Goal: Task Accomplishment & Management: Use online tool/utility

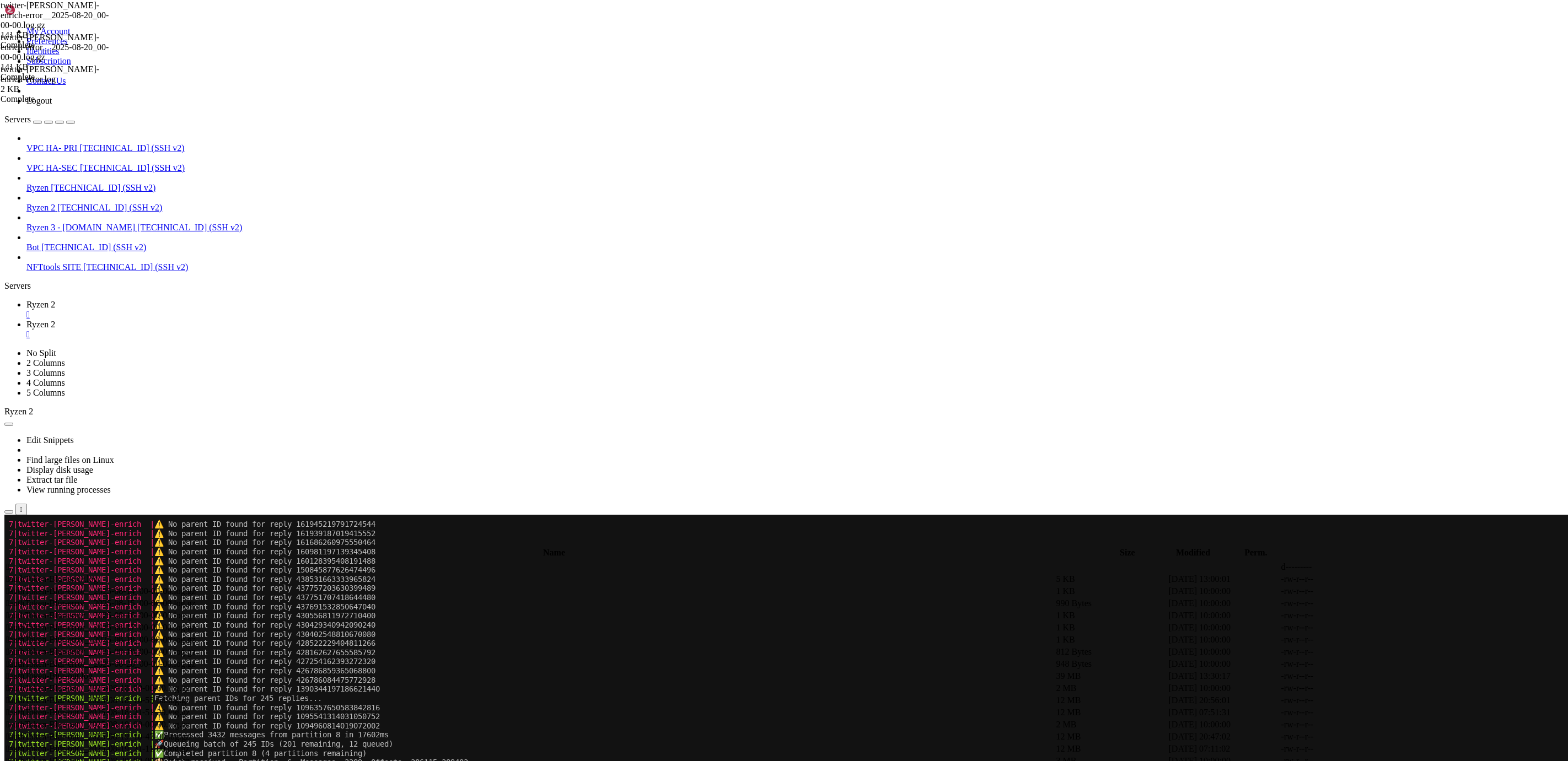
click at [55, 319] on span "Ryzen 2" at bounding box center [40, 324] width 29 height 9
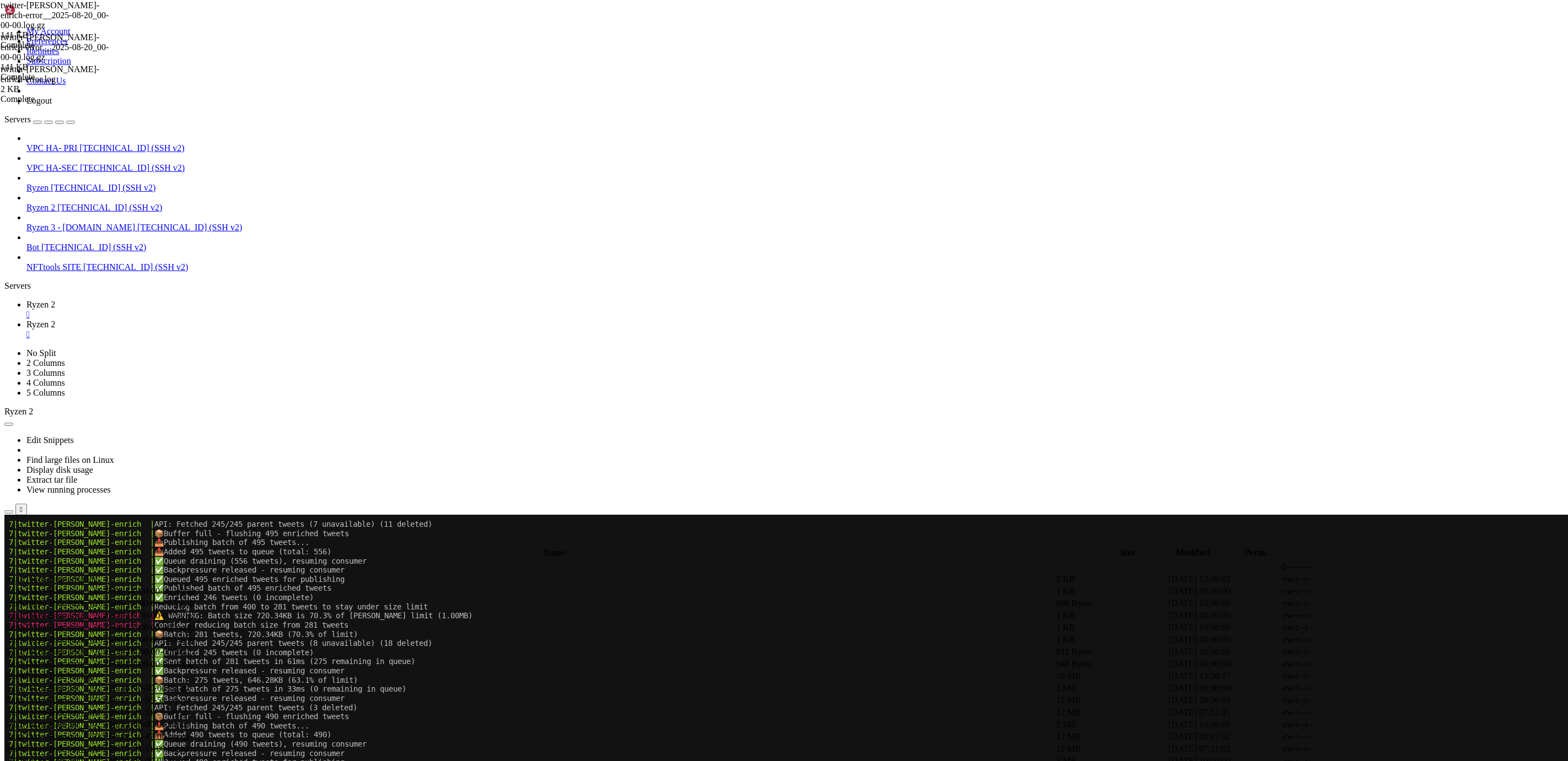
drag, startPoint x: 183, startPoint y: 18, endPoint x: 163, endPoint y: 44, distance: 32.8
click at [183, 300] on link "Ryzen 2 " at bounding box center [794, 310] width 1537 height 20
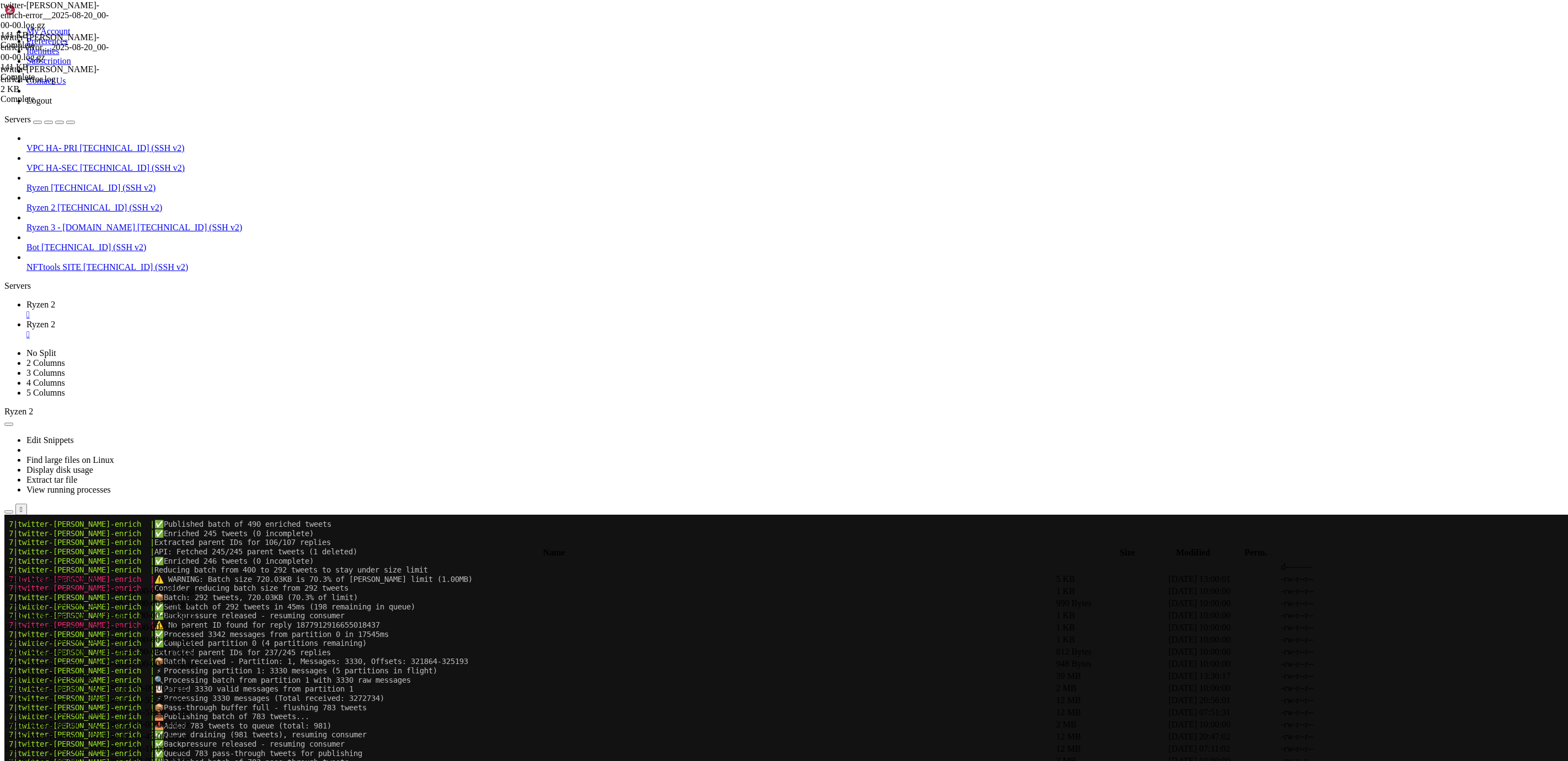
click at [83, 203] on span "[TECHNICAL_ID] (SSH v2)" at bounding box center [110, 207] width 105 height 9
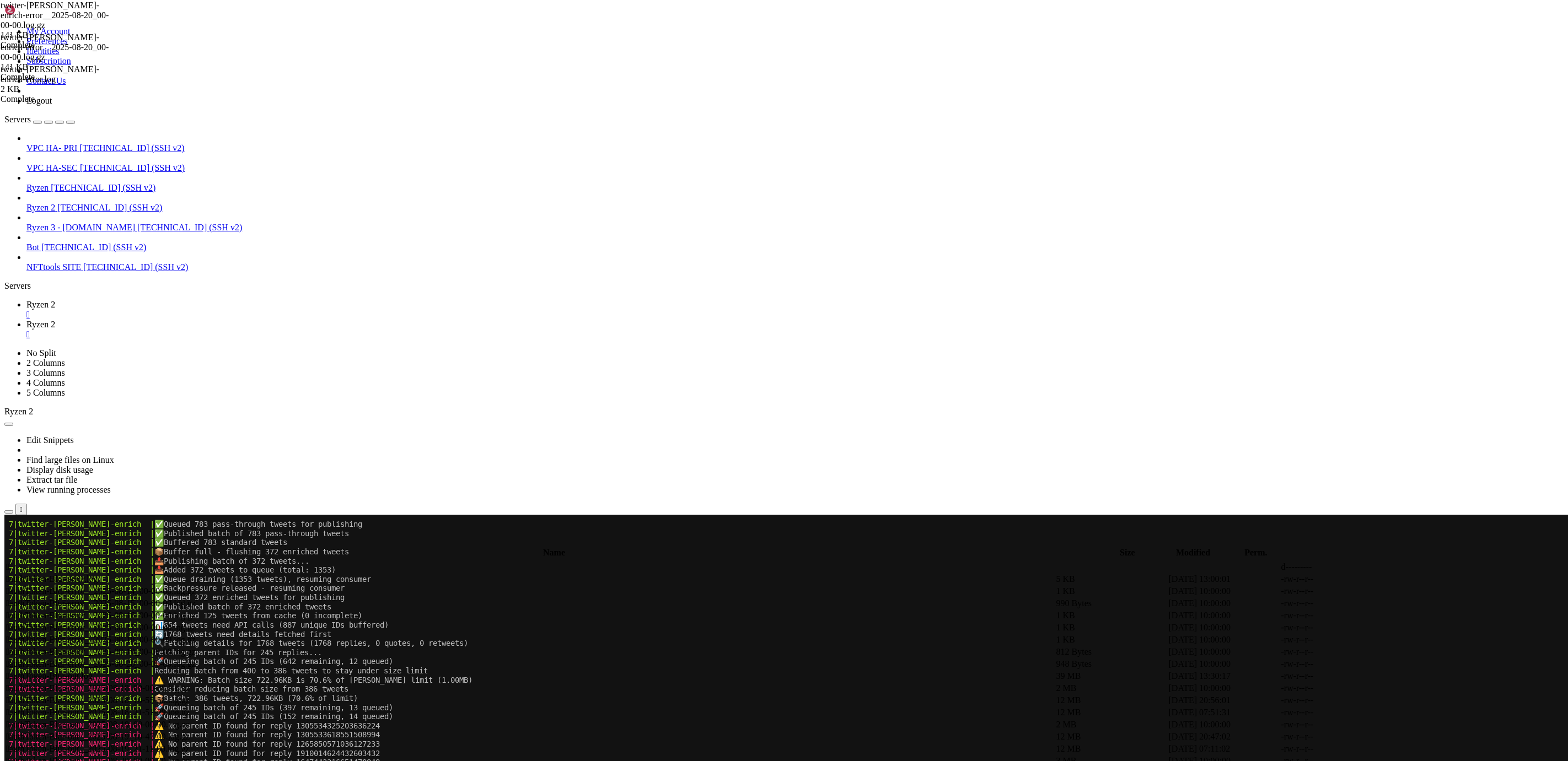
click at [83, 203] on span "[TECHNICAL_ID] (SSH v2)" at bounding box center [110, 207] width 105 height 9
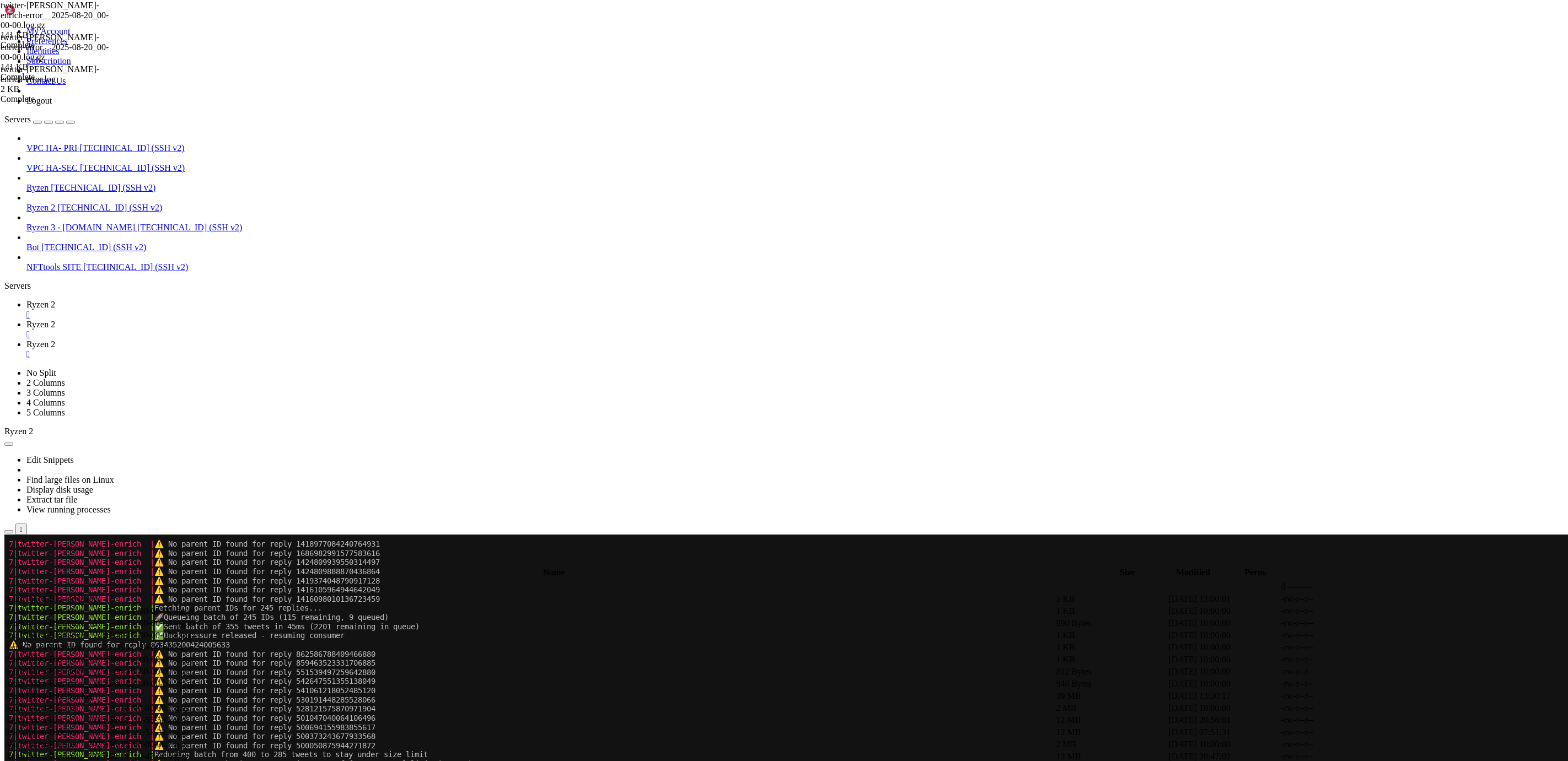
click at [177, 300] on link "Ryzen 2 " at bounding box center [794, 310] width 1537 height 20
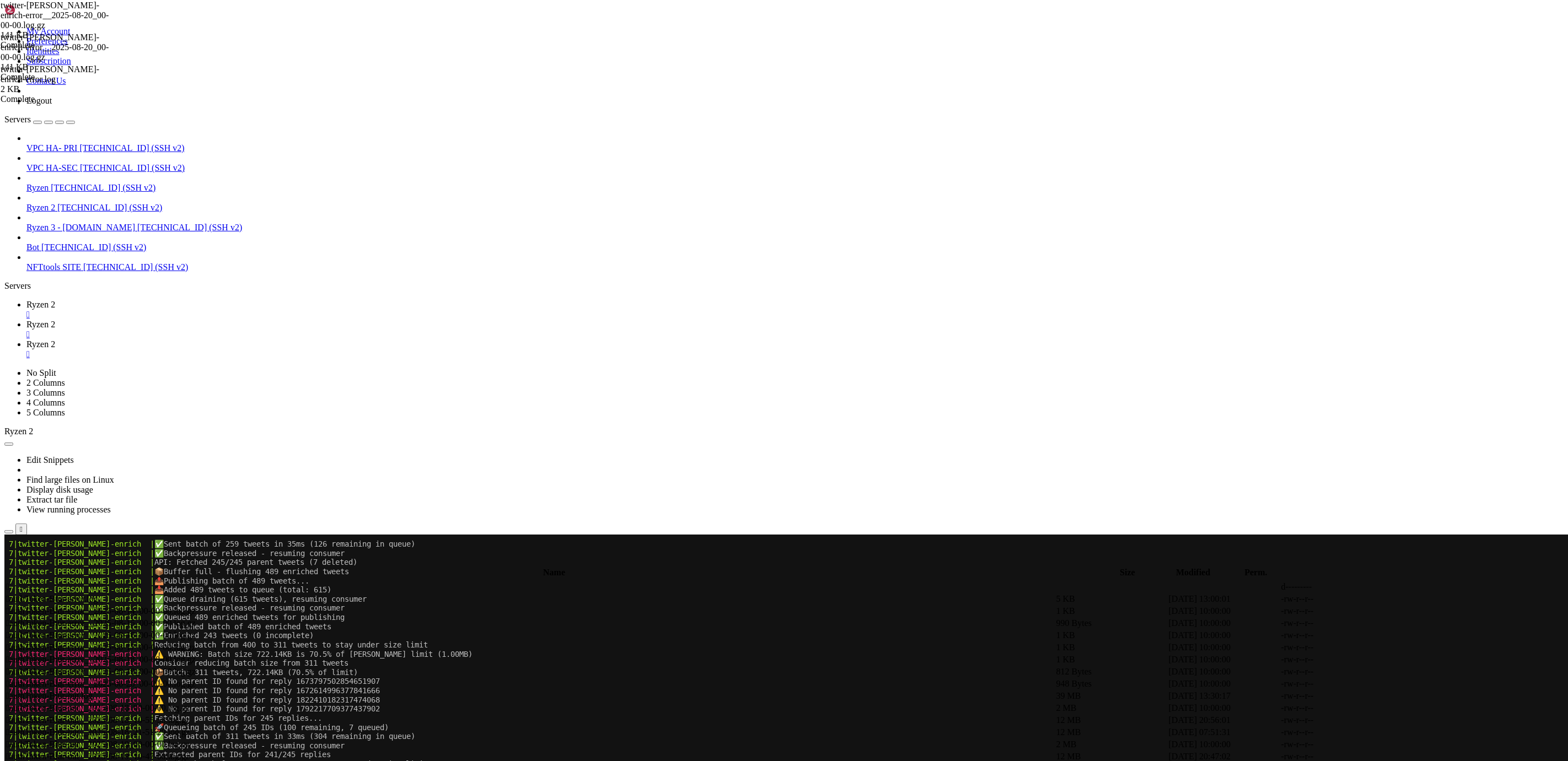
scroll to position [5080717, 0]
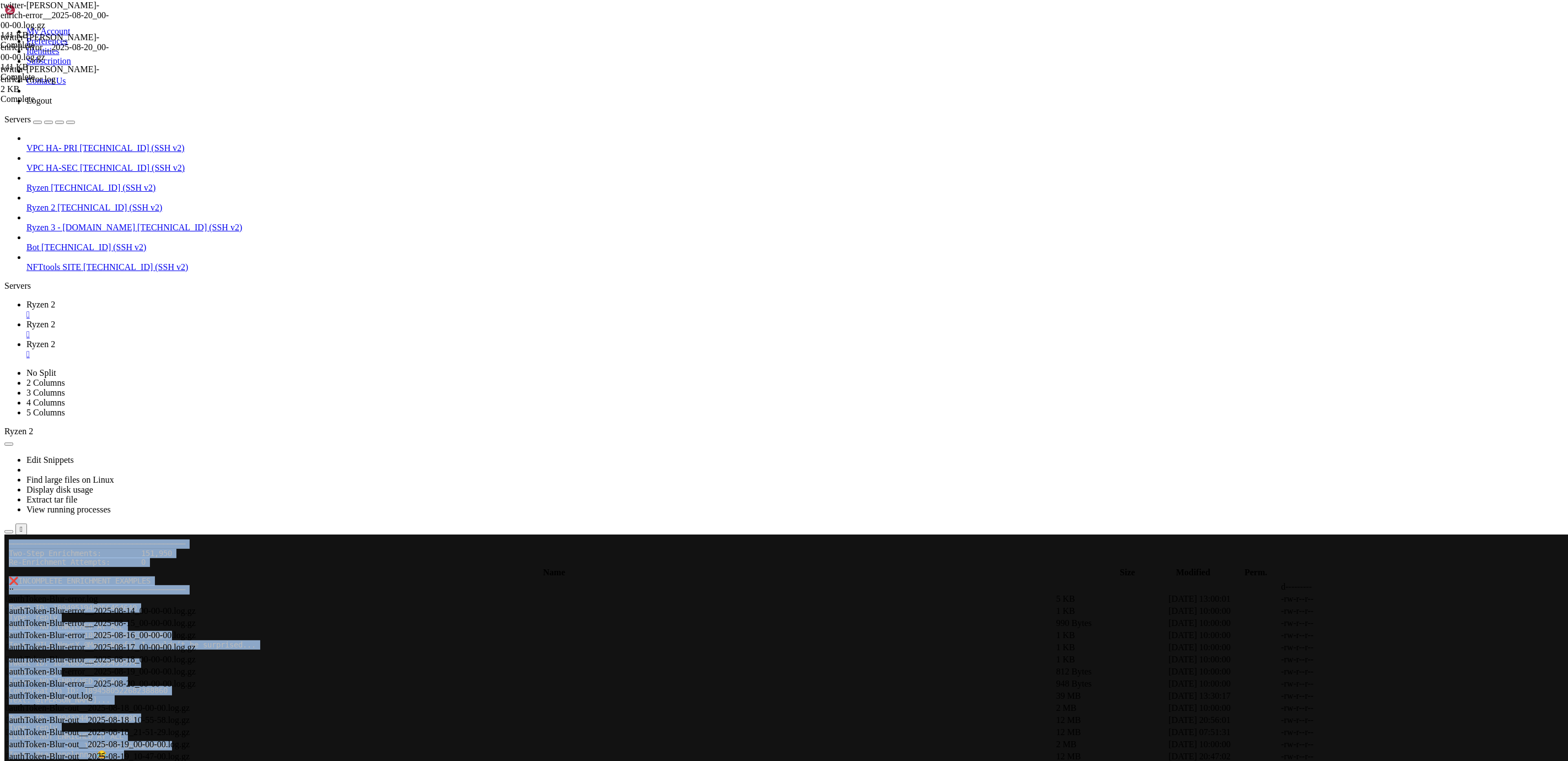
drag, startPoint x: 10, startPoint y: 624, endPoint x: 452, endPoint y: 1193, distance: 720.5
copy div "===============================================================================…"
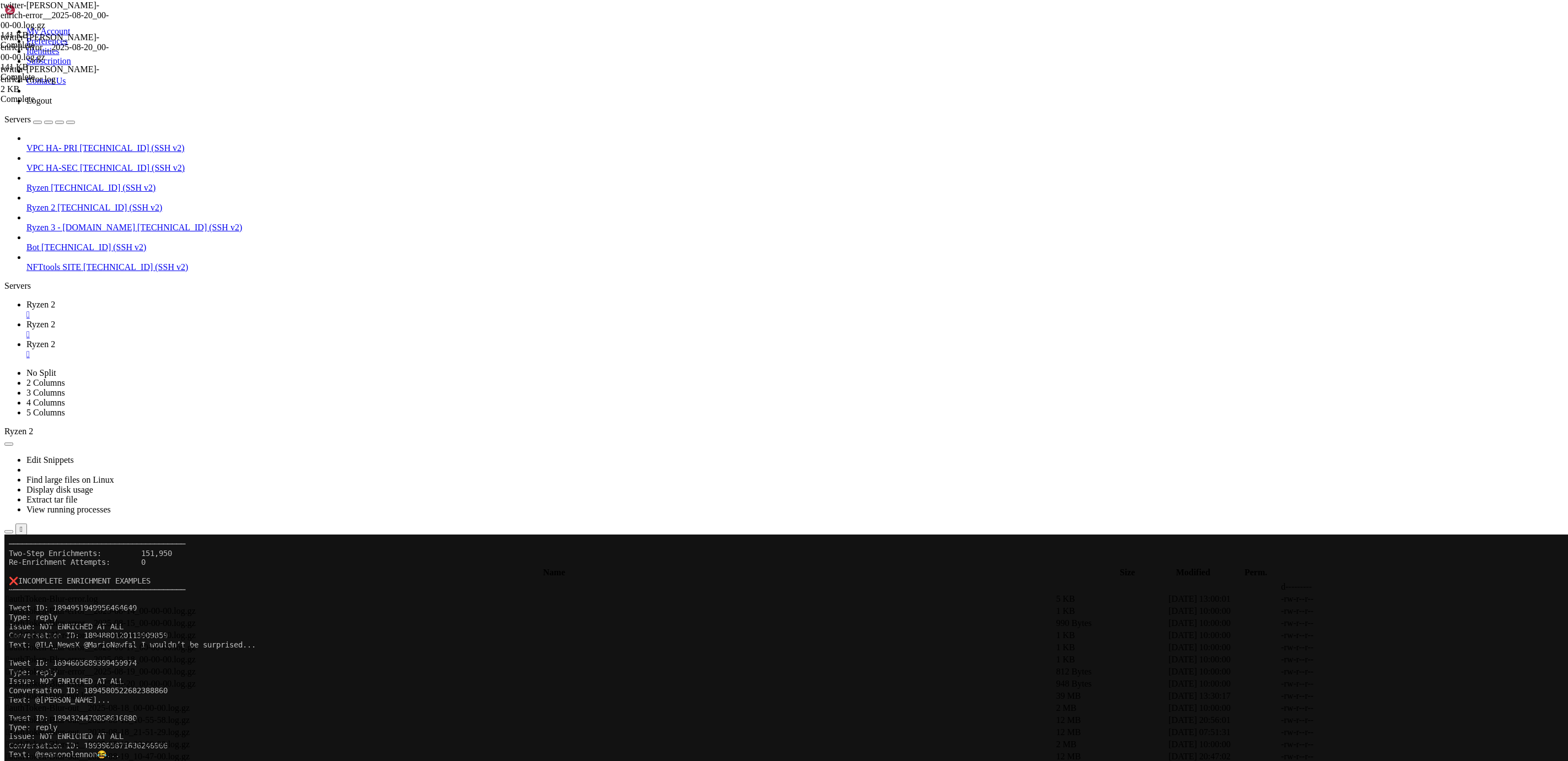
click at [489, 695] on x-row "Text: @[PERSON_NAME]..." at bounding box center [718, 699] width 1419 height 9
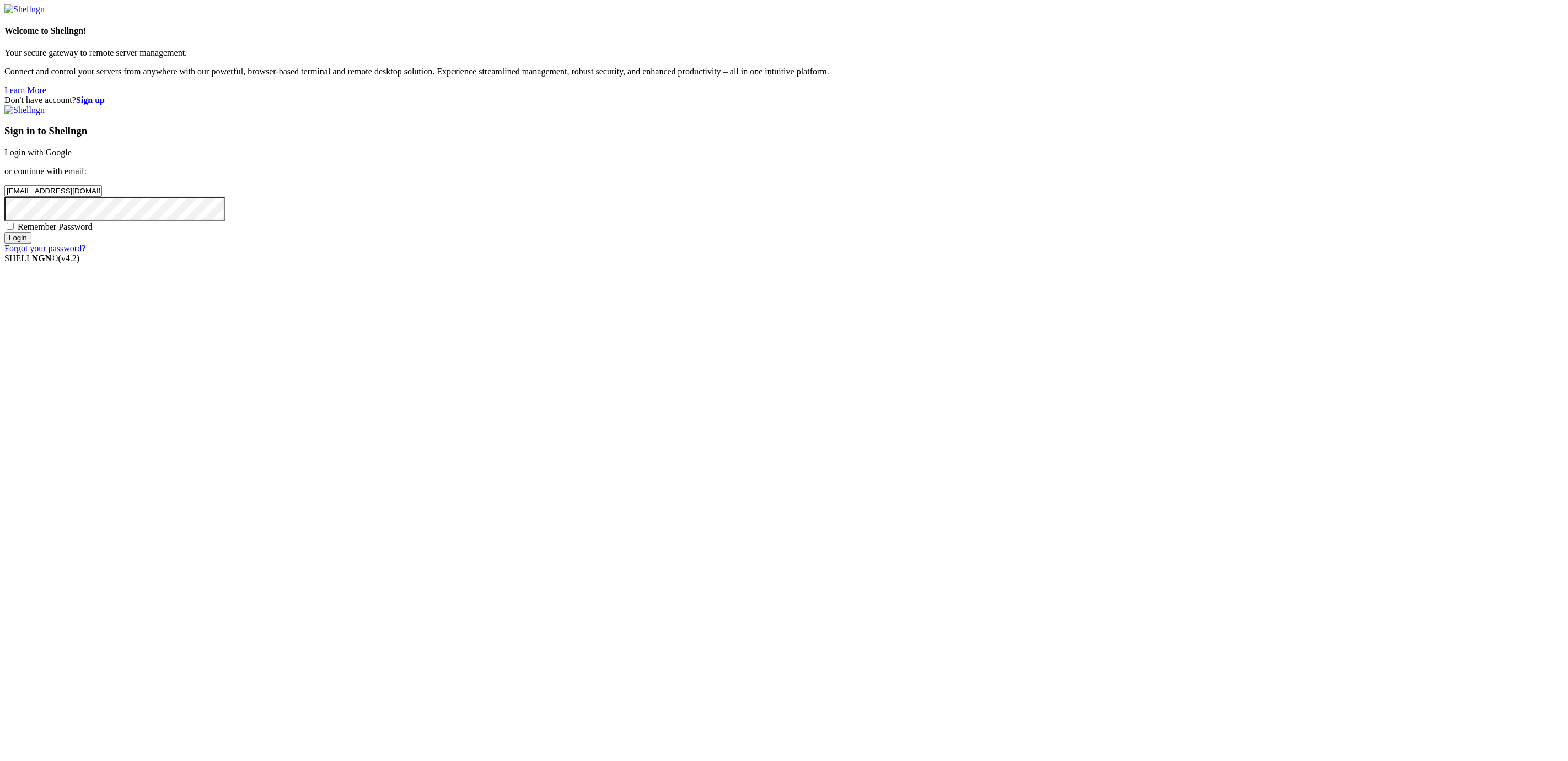
click at [32, 243] on input "Login" at bounding box center [18, 237] width 27 height 12
click at [102, 178] on input "number" at bounding box center [53, 172] width 97 height 12
paste input "127225"
type input "127225"
click at [1065, 200] on div "Two Factor Authentication Enter the 6-digits code generated by your authenticat…" at bounding box center [784, 152] width 1559 height 94
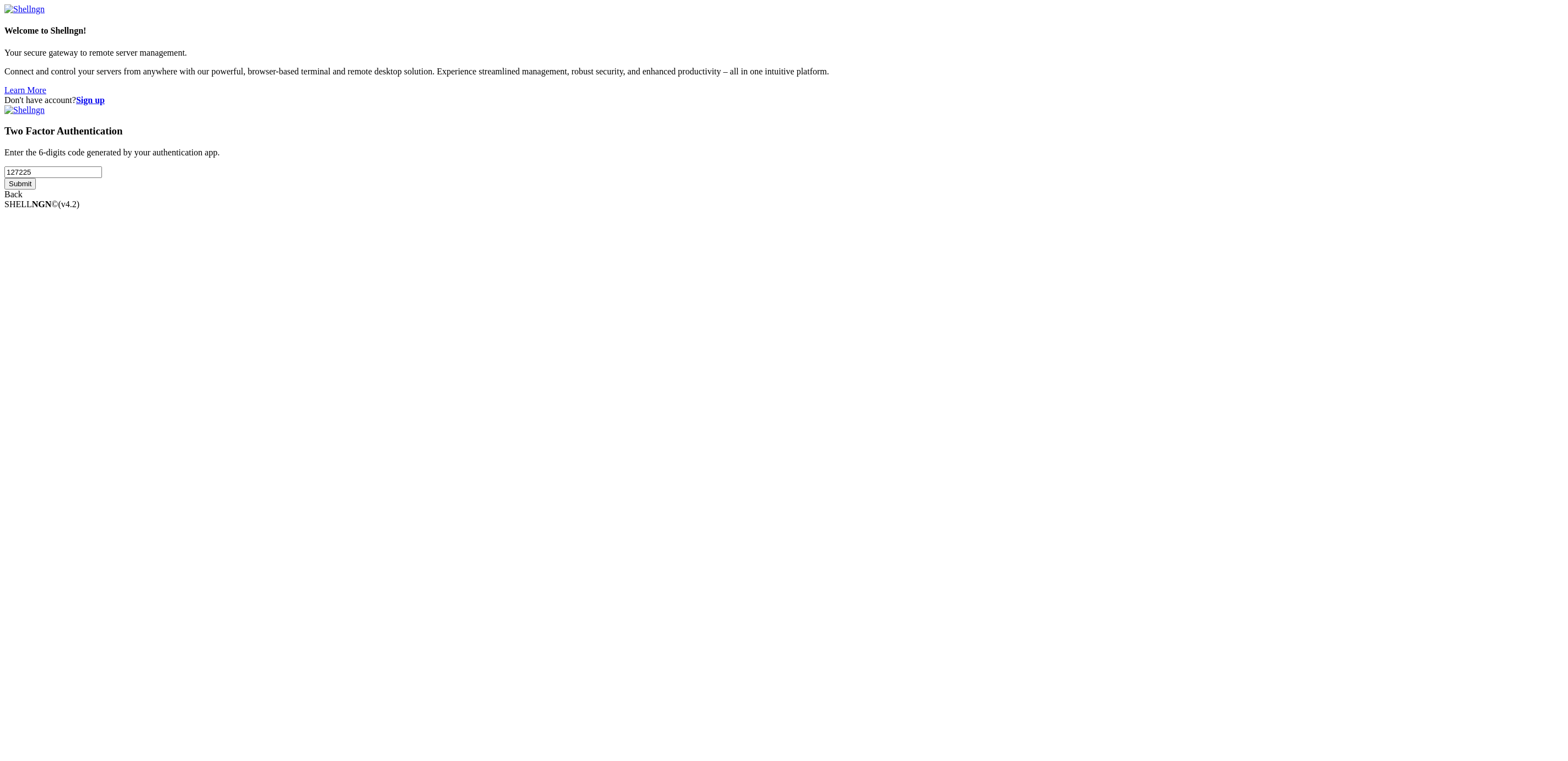
click at [36, 190] on input "Submit" at bounding box center [20, 184] width 32 height 12
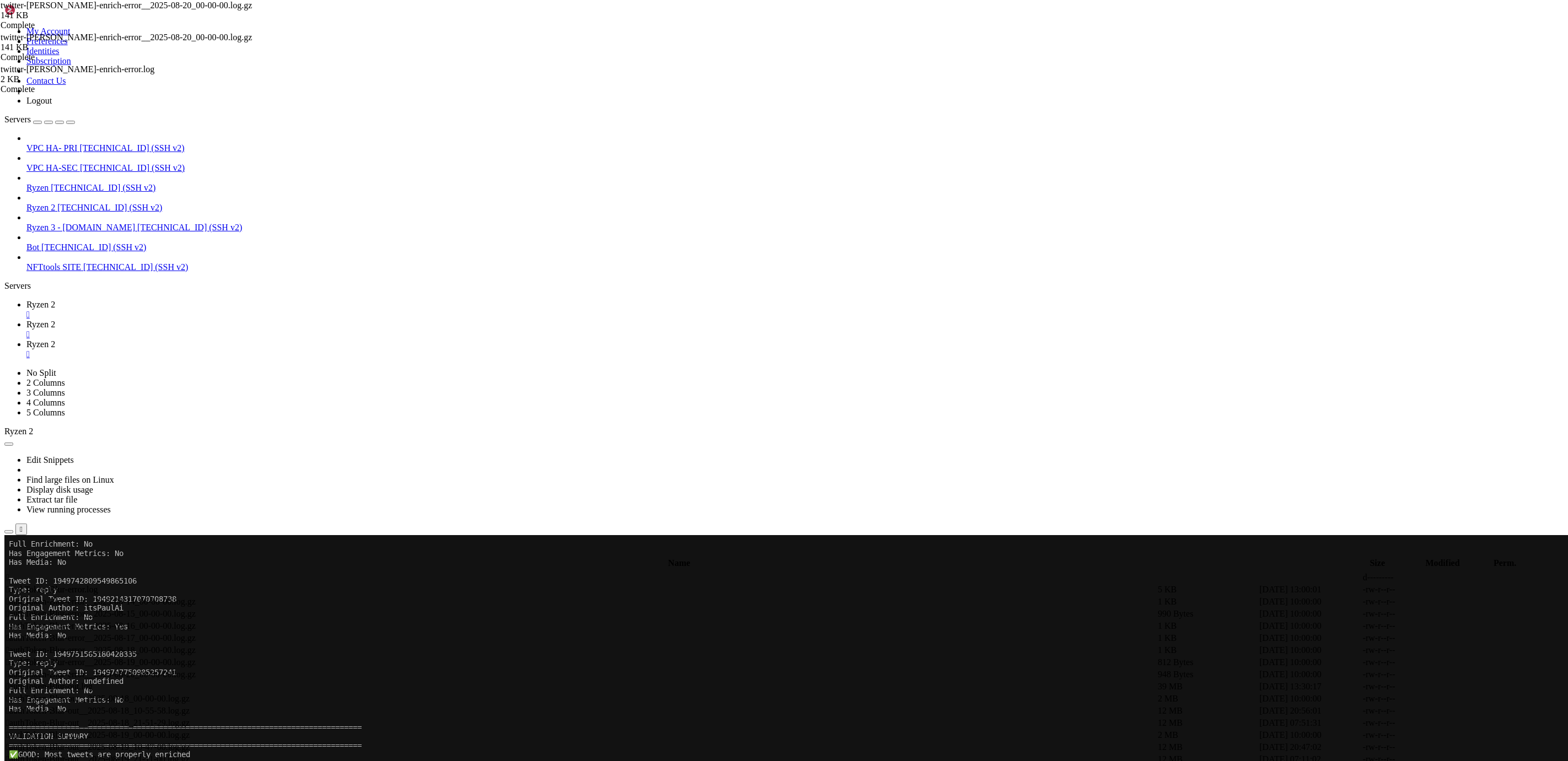
scroll to position [5081120, 0]
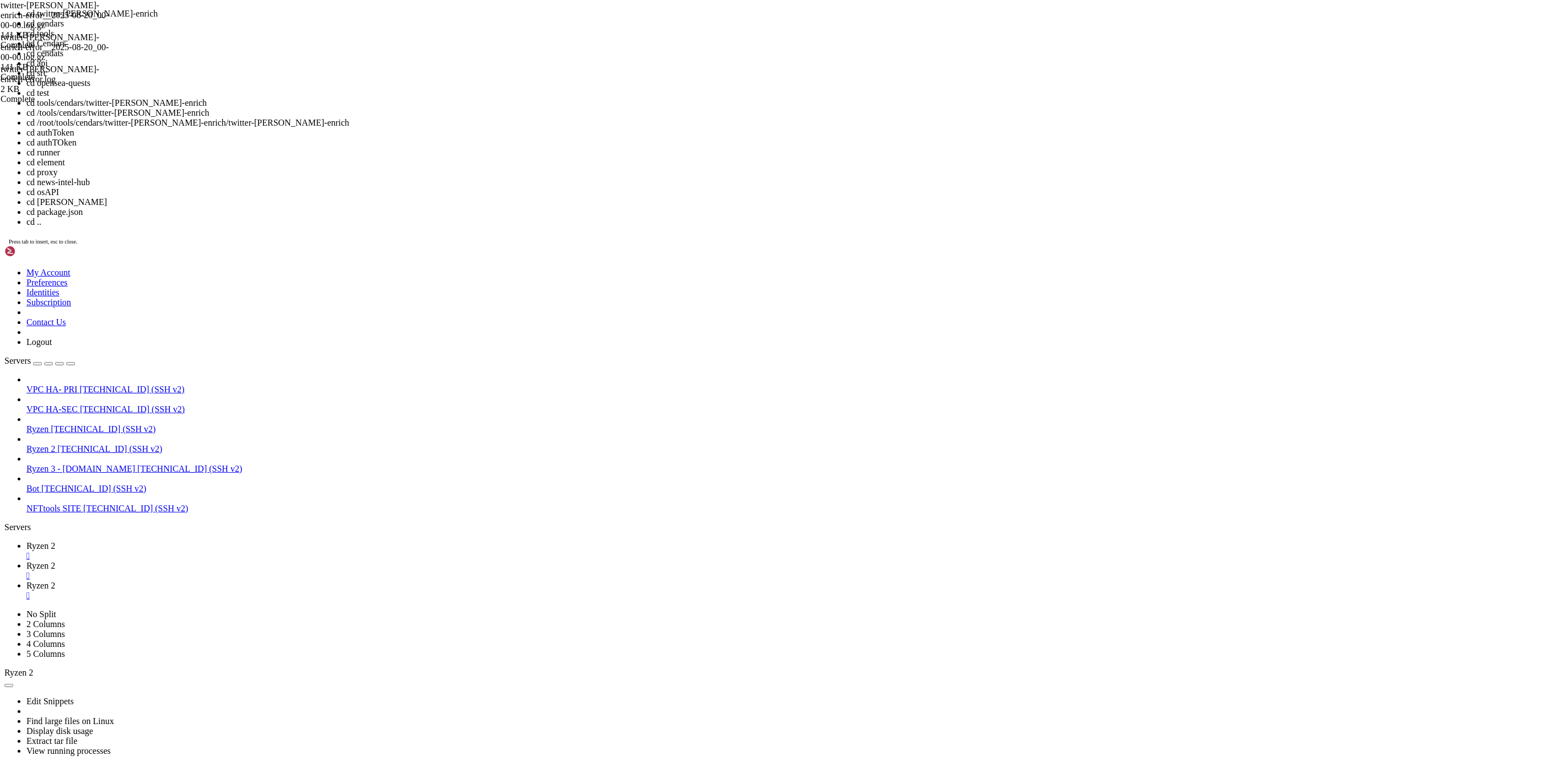
scroll to position [139, 0]
drag, startPoint x: 102, startPoint y: 1955, endPoint x: 9, endPoint y: 1955, distance: 93.0
copy div "Welcome to Ubuntu 24.04.2 LTS (GNU/Linux 6.8.0-40-generic x86_64) * Documentati…"
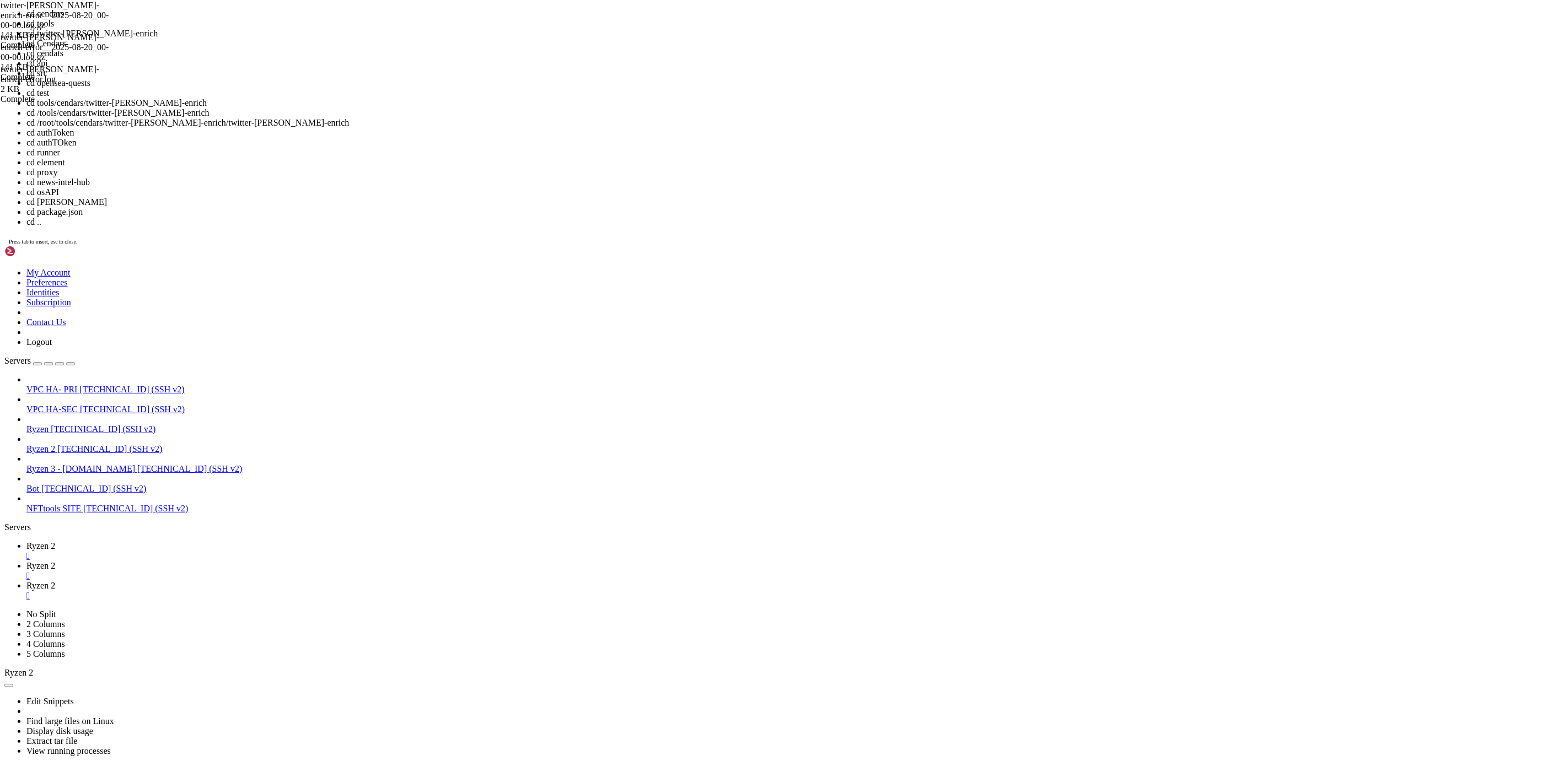
drag, startPoint x: 101, startPoint y: 1951, endPoint x: 9, endPoint y: 1950, distance: 92.0
copy span "twitter-[PERSON_NAME]-enrich"
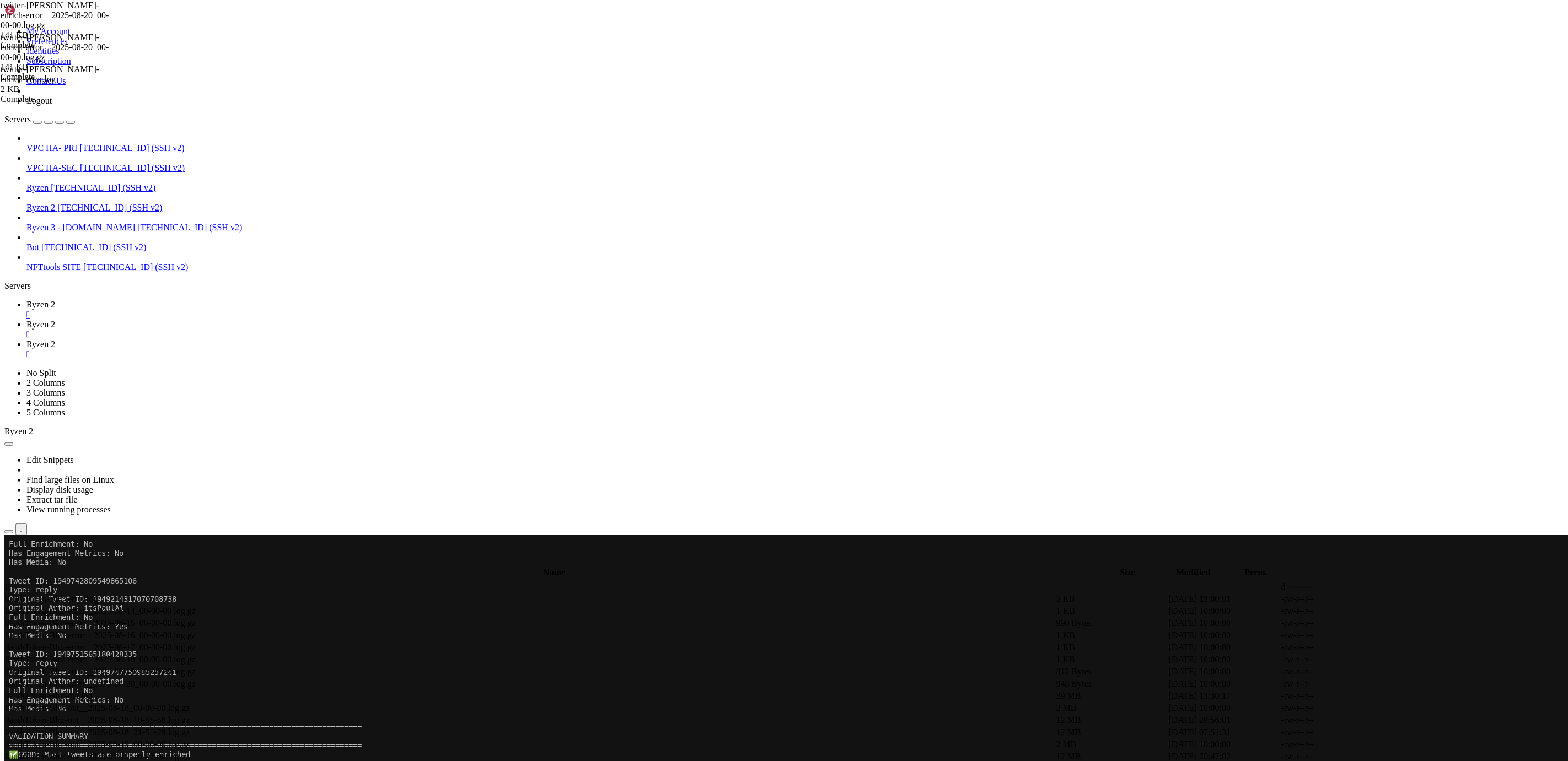
drag, startPoint x: 9, startPoint y: 1456, endPoint x: 360, endPoint y: 2060, distance: 698.6
copy div "===============================================================================…"
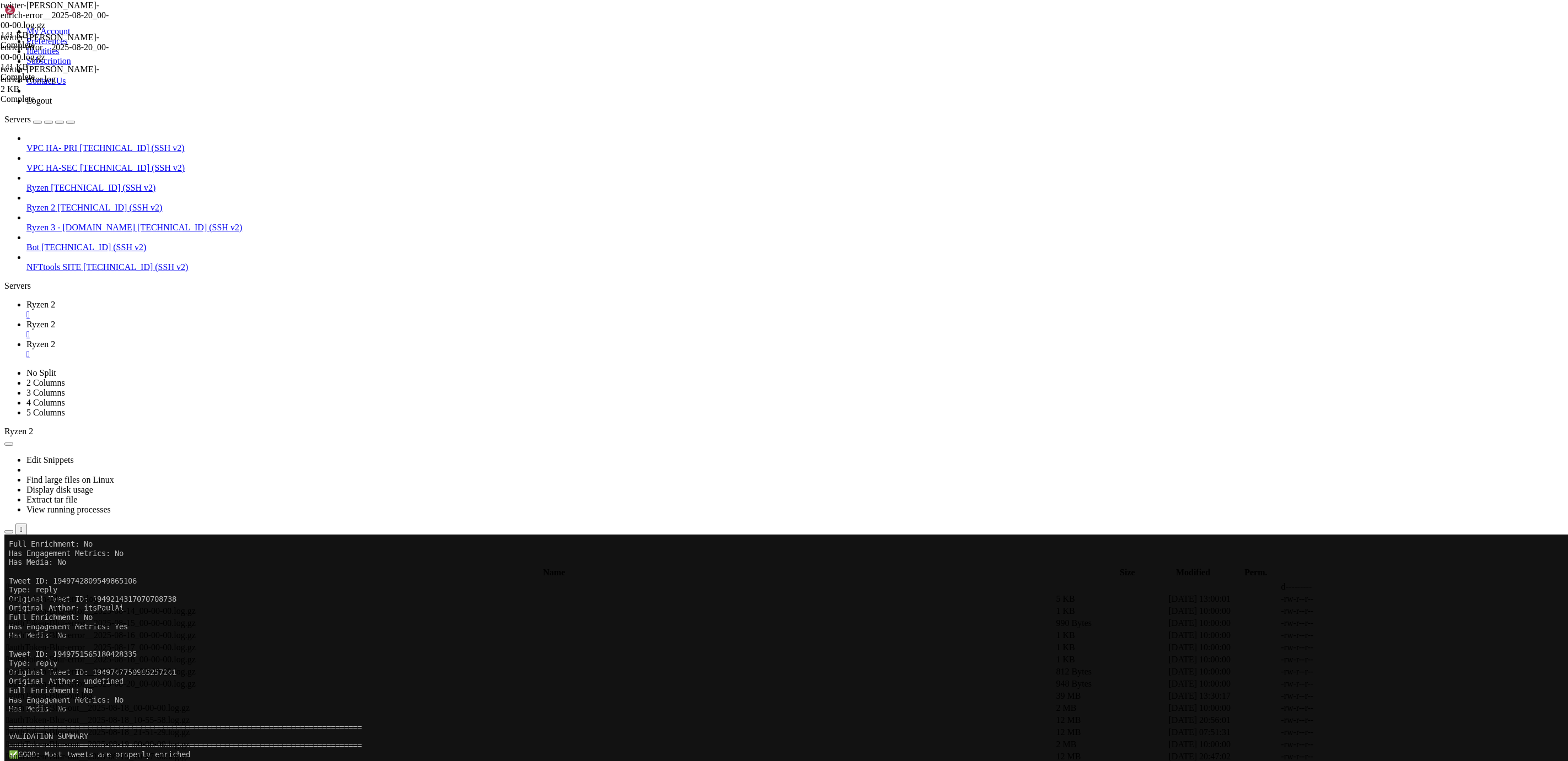
scroll to position [15746, 0]
